Goal: Navigation & Orientation: Understand site structure

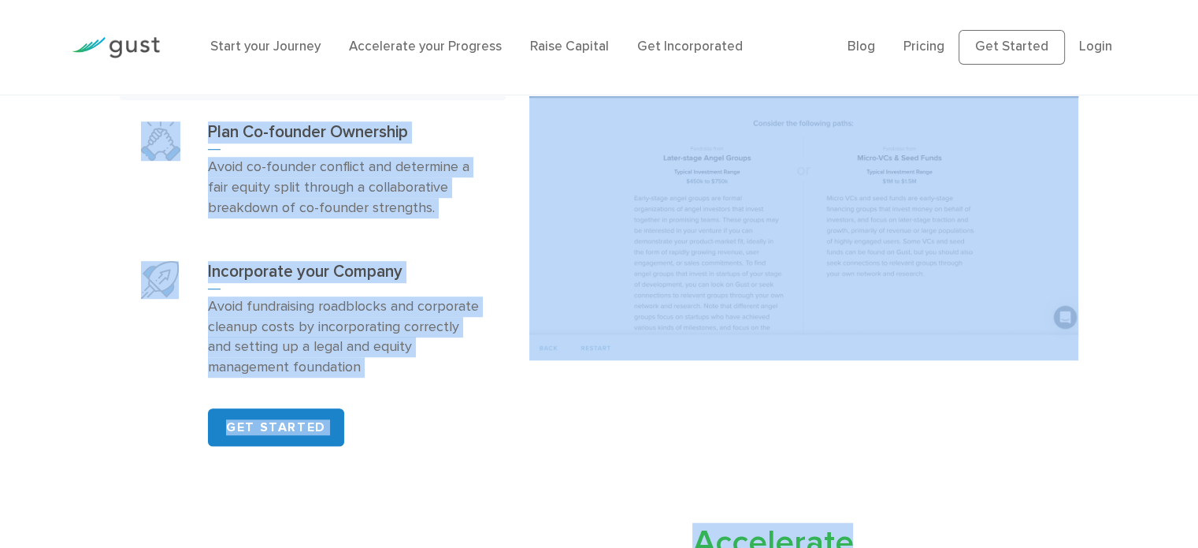
drag, startPoint x: 207, startPoint y: 98, endPoint x: 1210, endPoint y: 585, distance: 1114.0
